Goal: Task Accomplishment & Management: Manage account settings

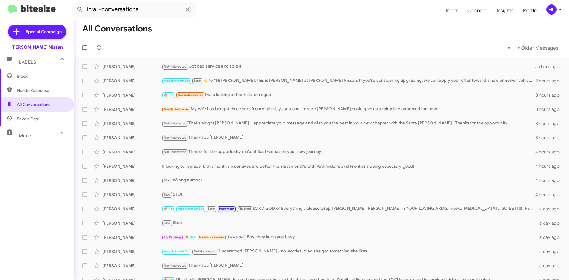
click at [48, 4] on mat-toolbar "in:all-conversations Inbox Calendar Insights Profile HL" at bounding box center [284, 9] width 569 height 19
click at [44, 9] on img at bounding box center [31, 10] width 47 height 10
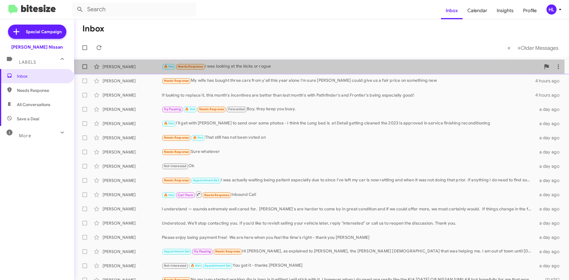
click at [123, 65] on div "[PERSON_NAME]" at bounding box center [132, 67] width 59 height 6
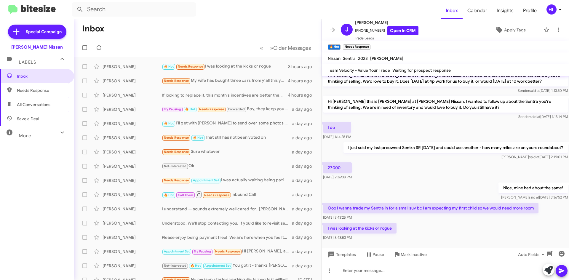
scroll to position [108, 0]
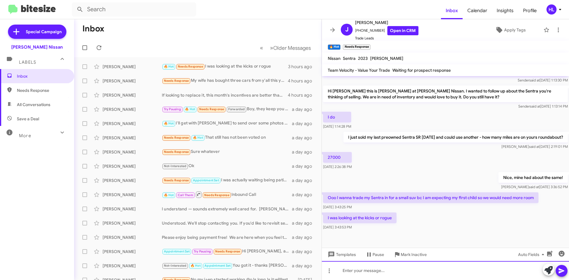
click at [418, 275] on div at bounding box center [445, 270] width 247 height 19
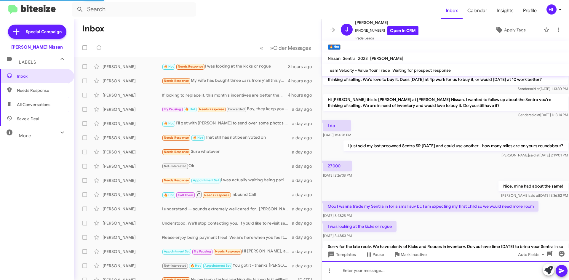
scroll to position [136, 0]
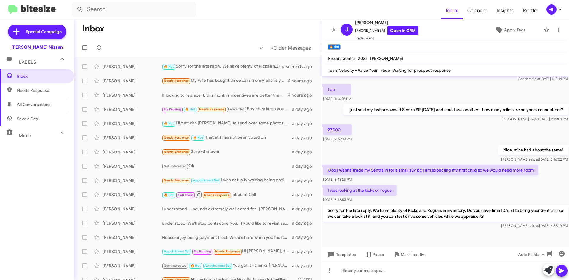
click at [329, 30] on icon at bounding box center [332, 29] width 7 height 7
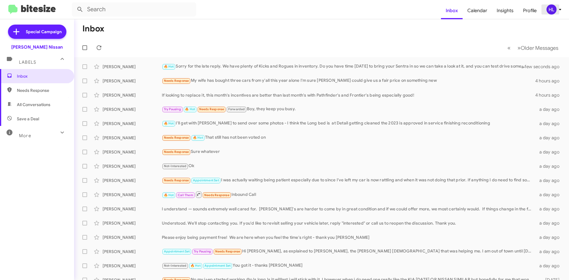
click at [556, 14] on span "HL" at bounding box center [555, 9] width 18 height 10
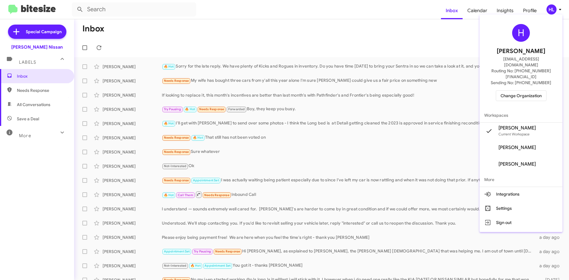
click at [541, 91] on span "Change Organization" at bounding box center [521, 96] width 41 height 10
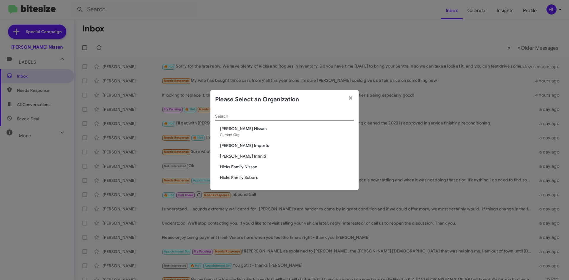
click at [237, 155] on span "[PERSON_NAME] Infiniti" at bounding box center [287, 156] width 134 height 6
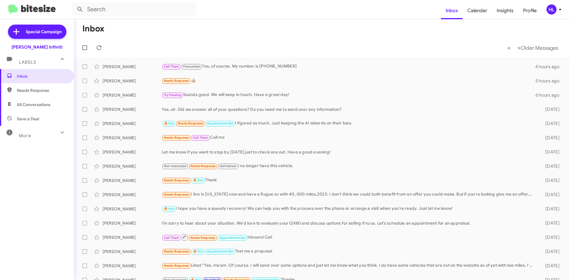
click at [557, 7] on icon at bounding box center [560, 9] width 7 height 7
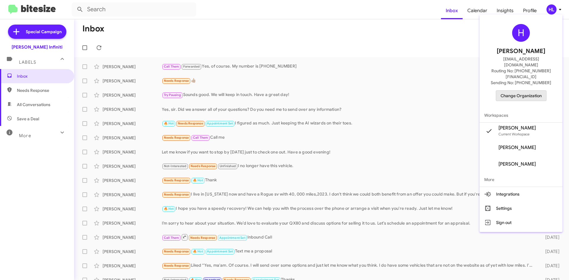
click at [532, 91] on span "Change Organization" at bounding box center [521, 96] width 41 height 10
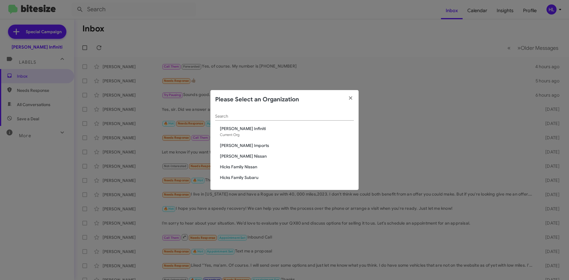
click at [243, 155] on span "[PERSON_NAME] Nissan" at bounding box center [287, 156] width 134 height 6
